Goal: Information Seeking & Learning: Learn about a topic

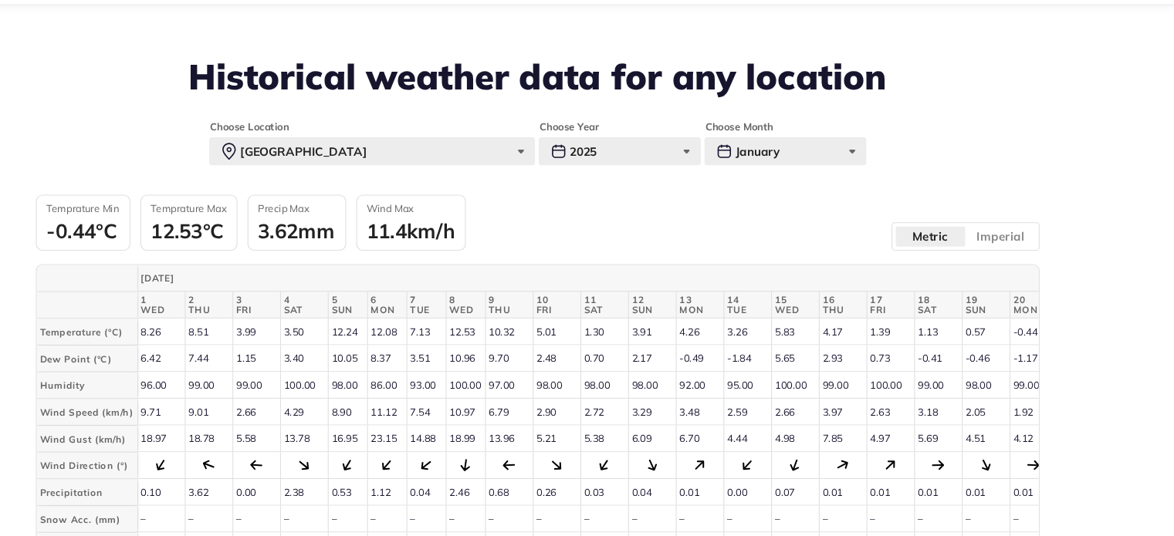
scroll to position [579, 0]
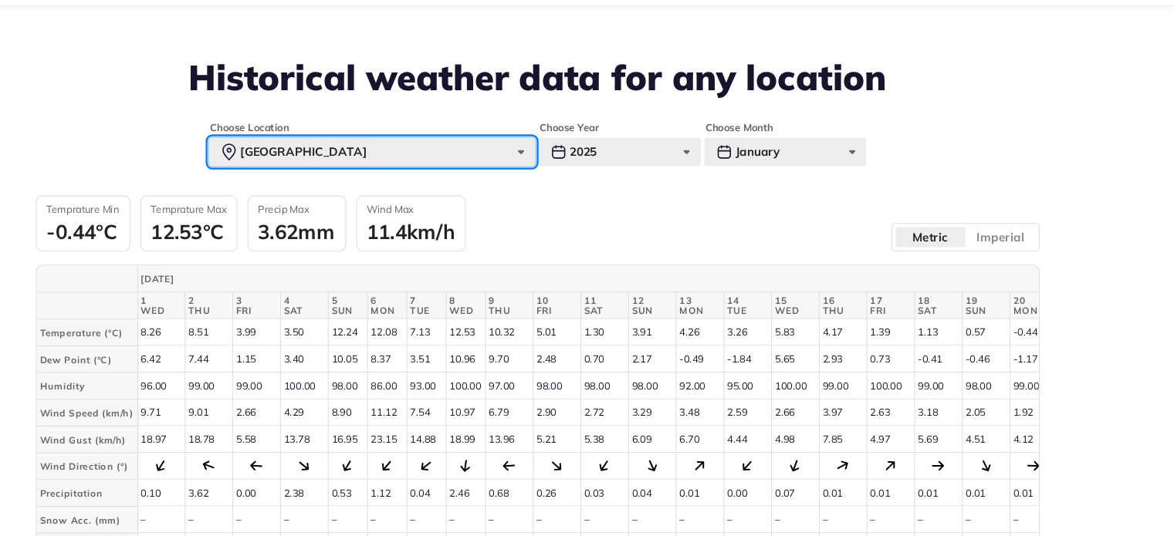
click at [533, 179] on div "Paris" at bounding box center [434, 180] width 301 height 26
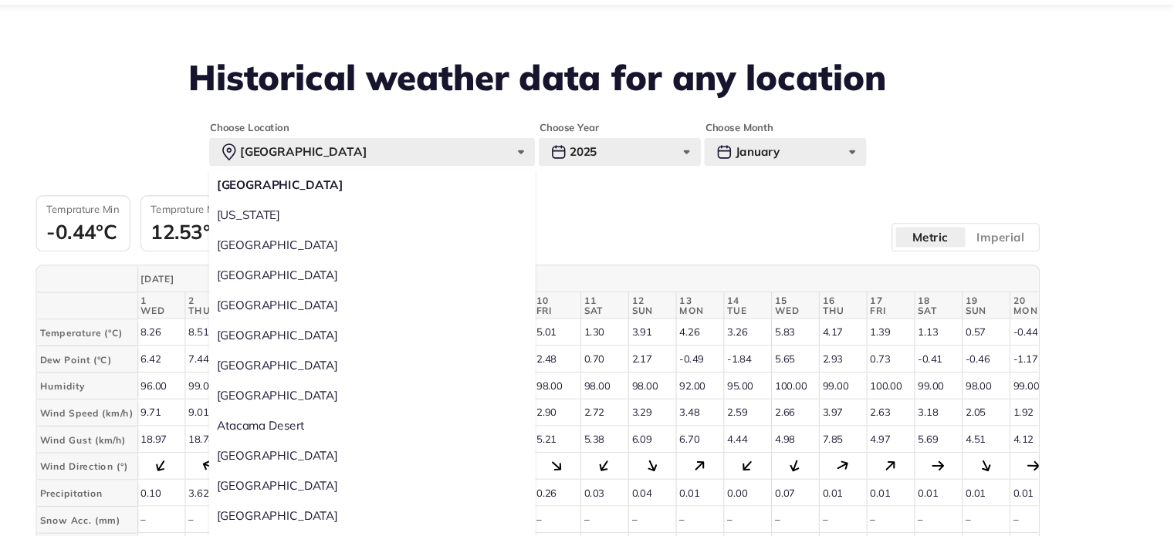
click at [624, 216] on div "Choose Location Paris Paris New York Tokyo Sao Paulo Sydney Mumbai Dubai Mexico…" at bounding box center [587, 387] width 926 height 473
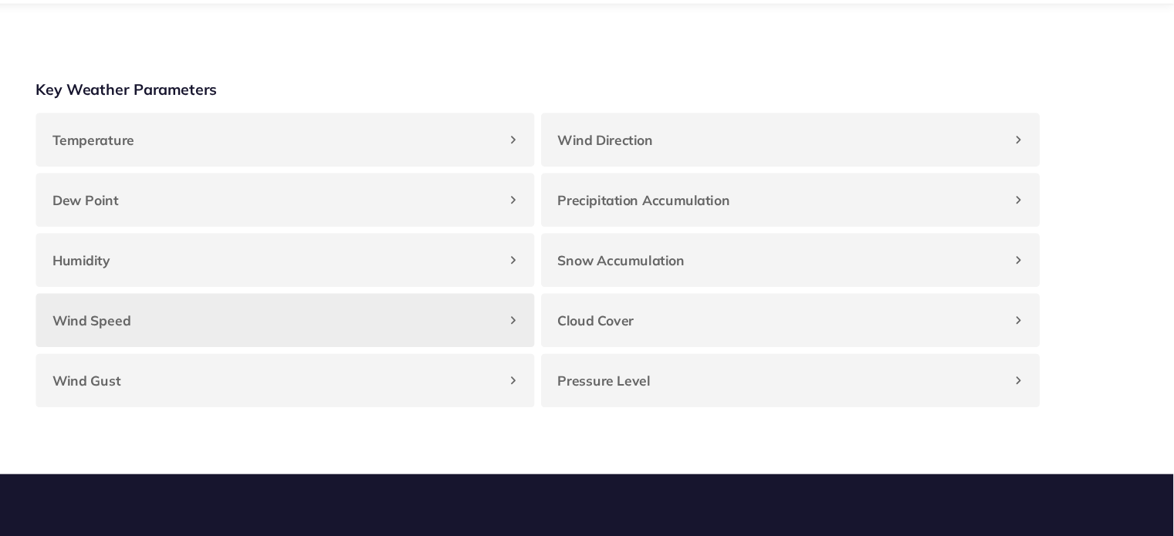
scroll to position [1403, 0]
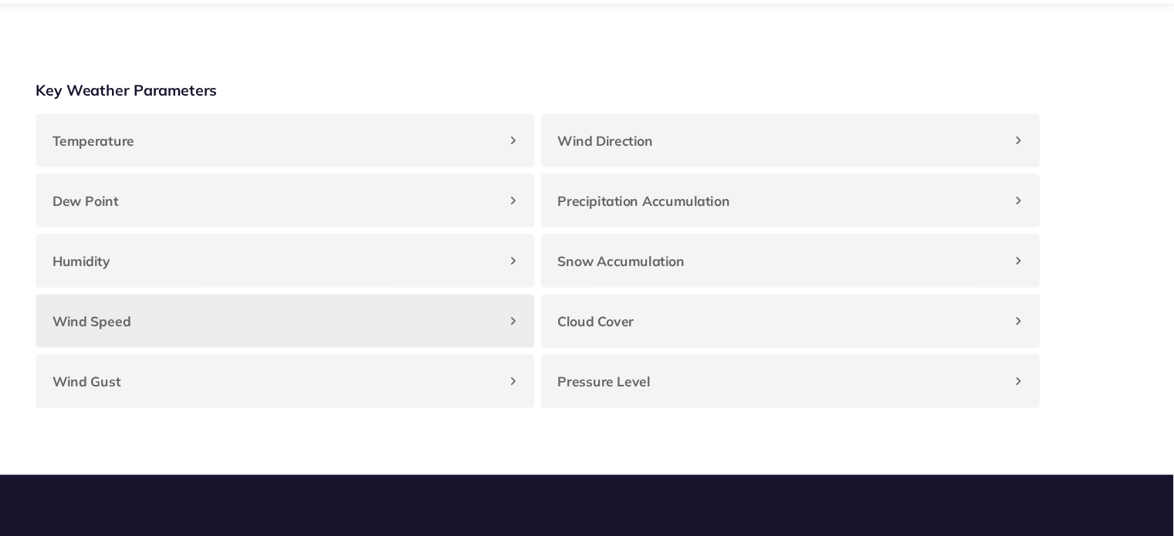
click at [544, 361] on div "Wind Speed" at bounding box center [354, 336] width 460 height 49
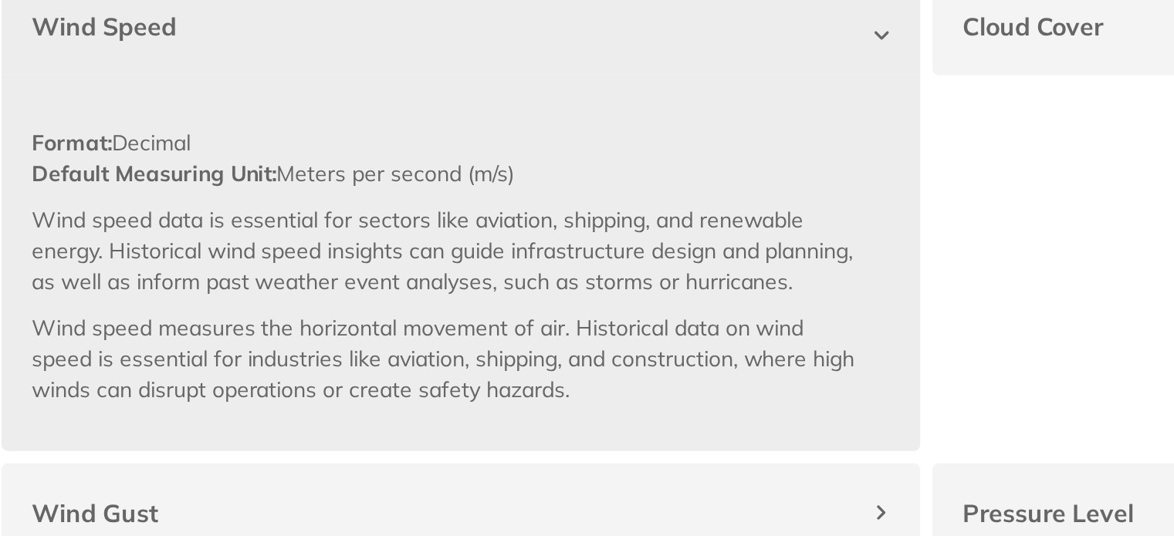
scroll to position [1538, 0]
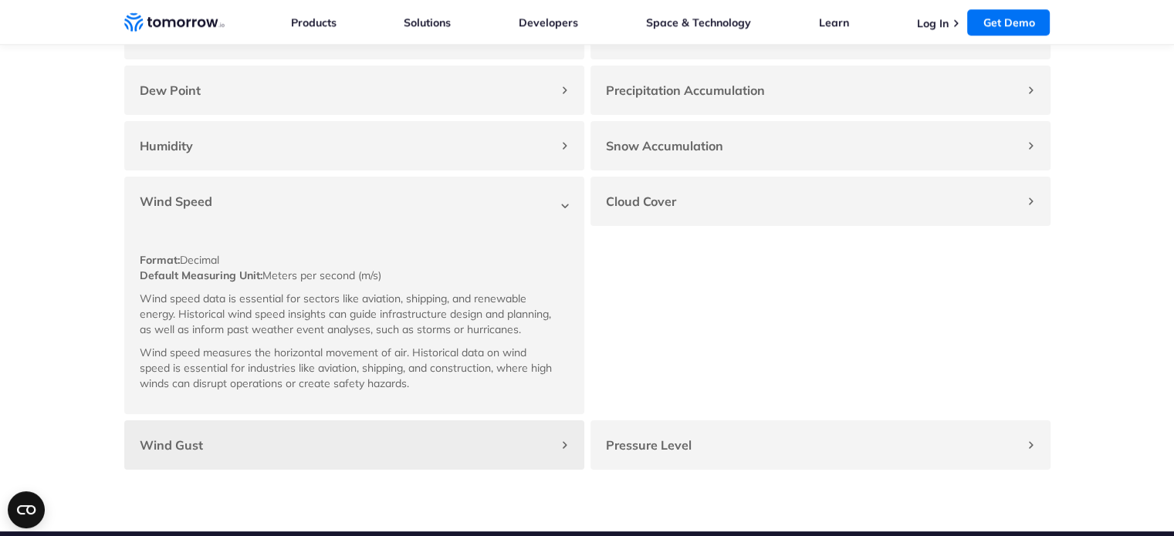
click at [265, 454] on h4 "Wind Gust" at bounding box center [347, 445] width 414 height 19
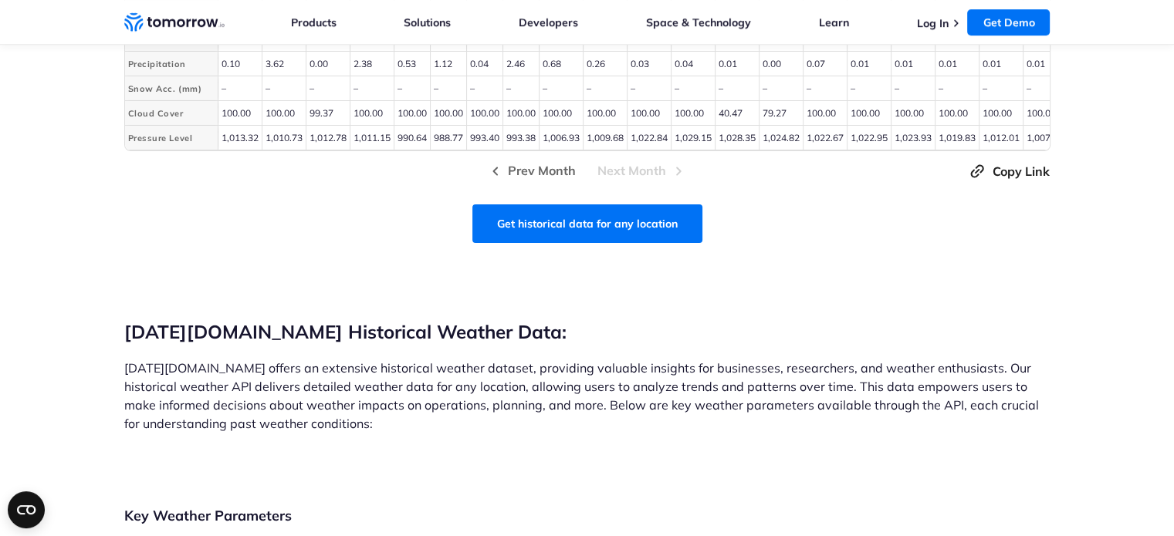
scroll to position [1011, 0]
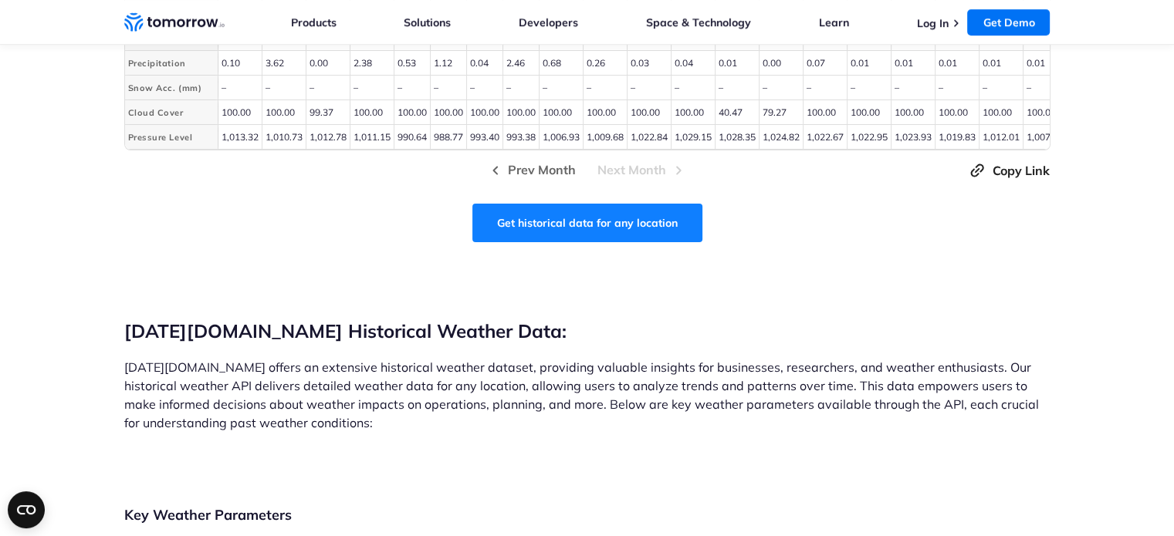
click at [552, 235] on link "Get historical data for any location" at bounding box center [587, 223] width 230 height 39
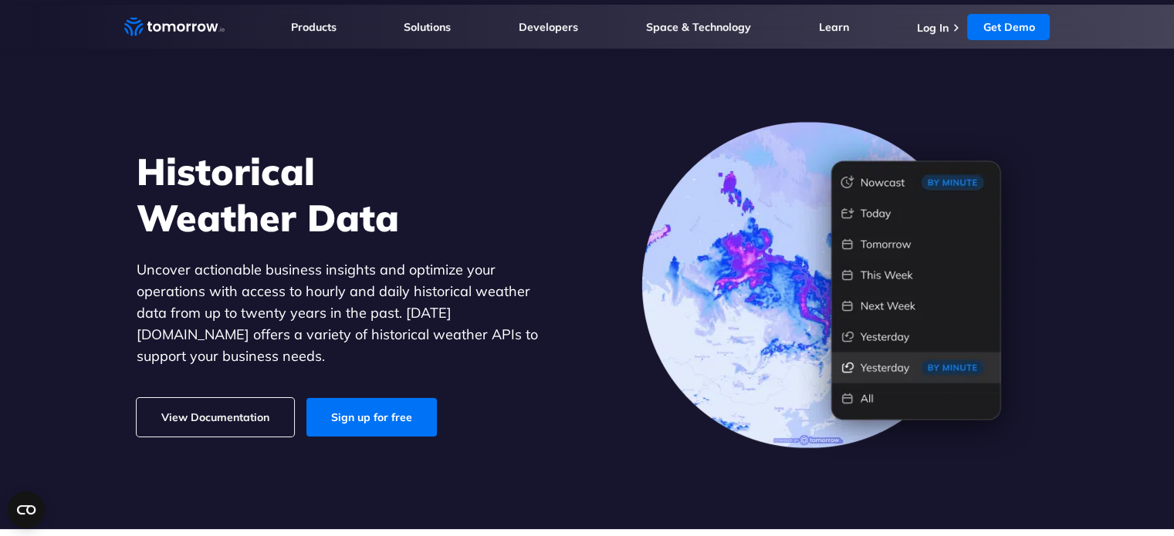
scroll to position [0, 0]
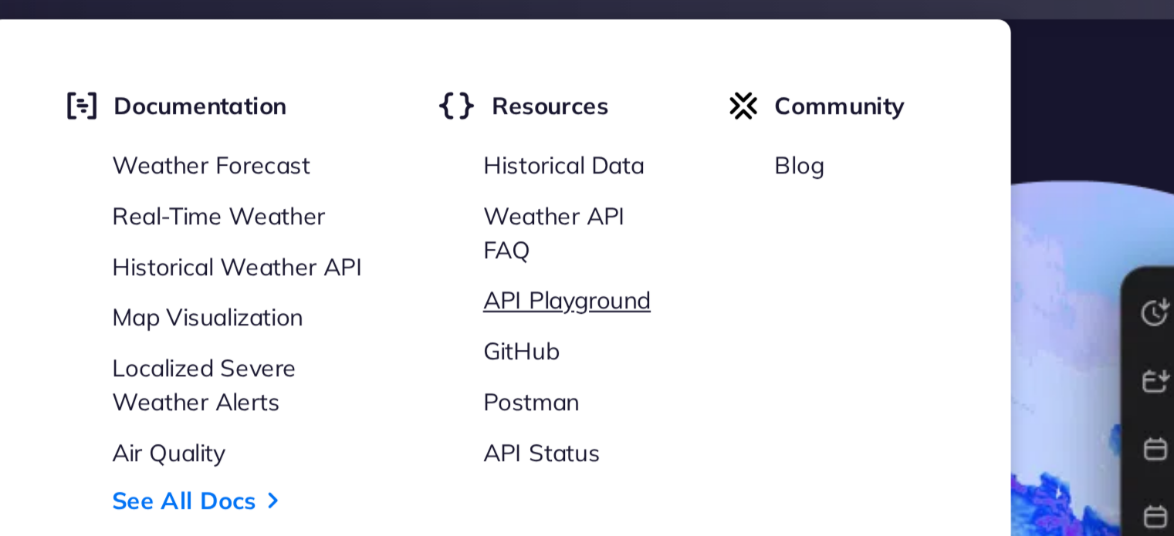
click at [569, 204] on link "API Playground" at bounding box center [579, 203] width 76 height 14
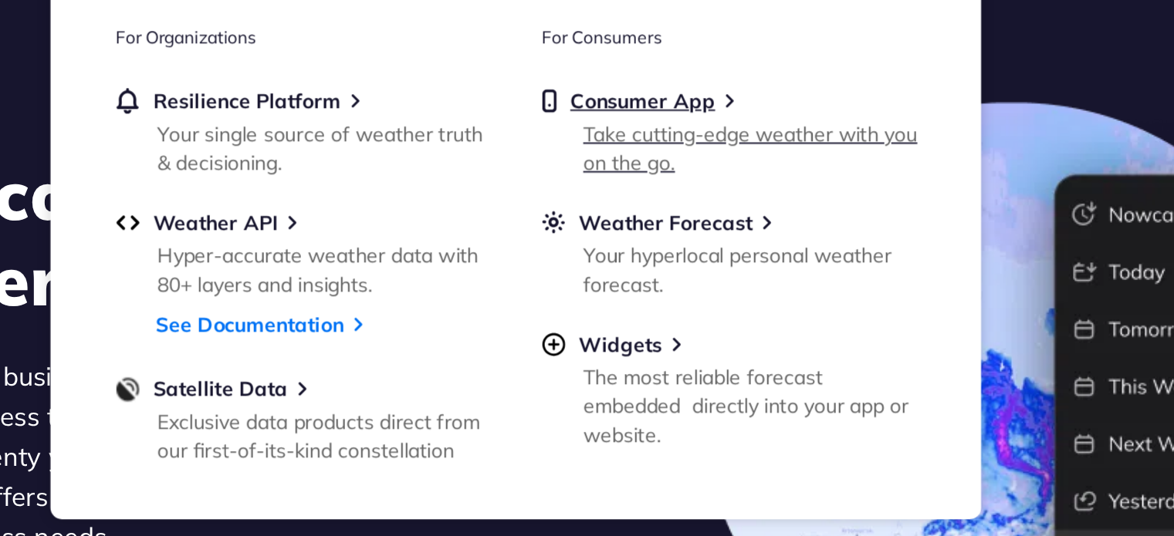
click at [611, 174] on div "Take cutting-edge weather with you on the go." at bounding box center [668, 172] width 180 height 31
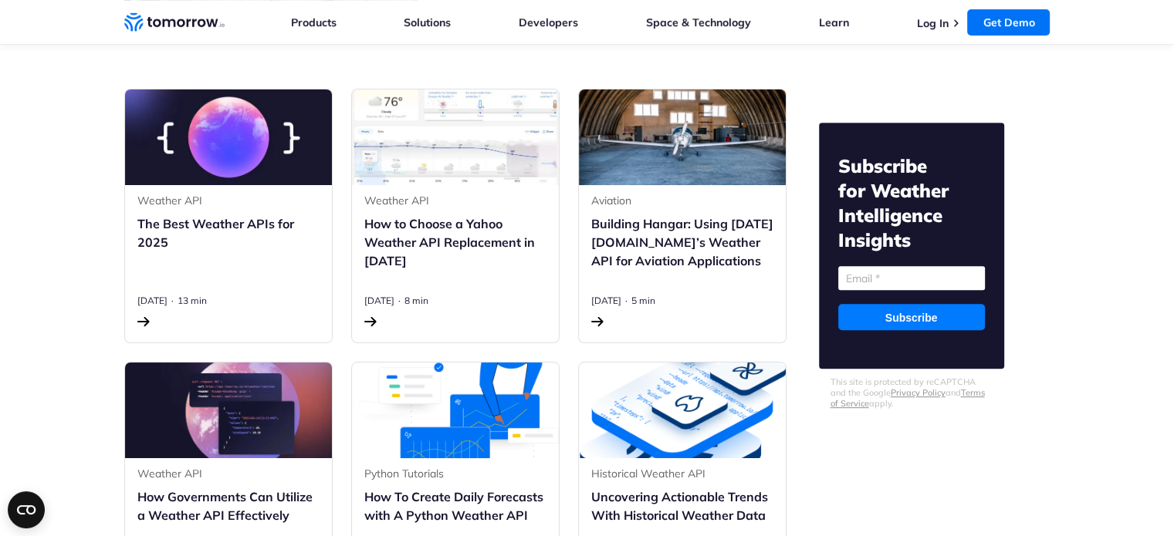
scroll to position [642, 0]
